Goal: Information Seeking & Learning: Learn about a topic

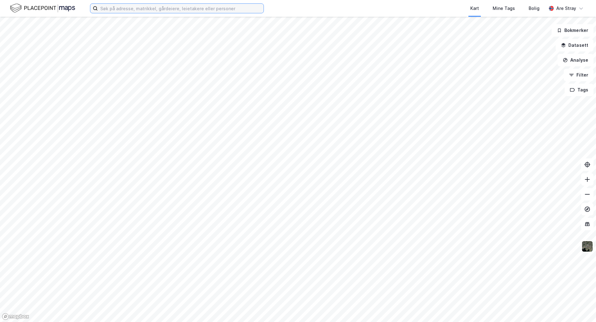
click at [123, 10] on input at bounding box center [181, 8] width 166 height 9
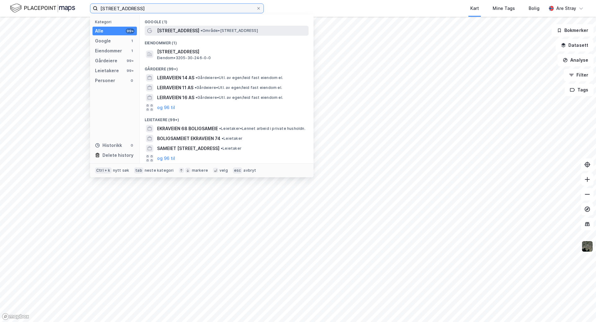
type input "[STREET_ADDRESS]"
click at [208, 30] on span "• Område • [STREET_ADDRESS]" at bounding box center [229, 30] width 57 height 5
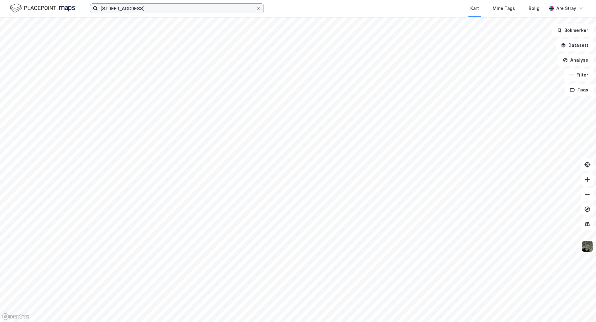
click at [140, 9] on input "[STREET_ADDRESS]" at bounding box center [177, 8] width 158 height 9
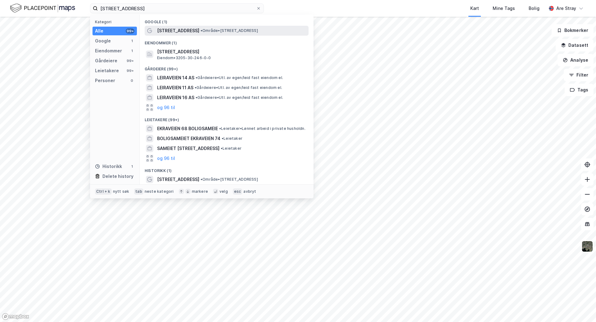
click at [161, 30] on span "[STREET_ADDRESS]" at bounding box center [178, 30] width 42 height 7
